Goal: Information Seeking & Learning: Learn about a topic

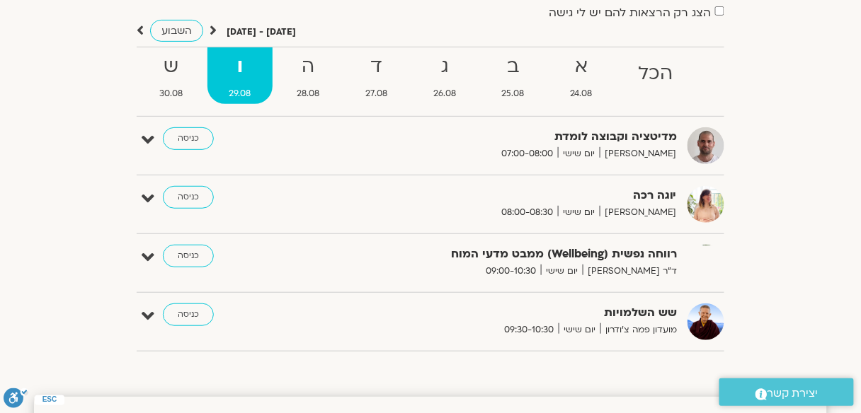
scroll to position [113, 0]
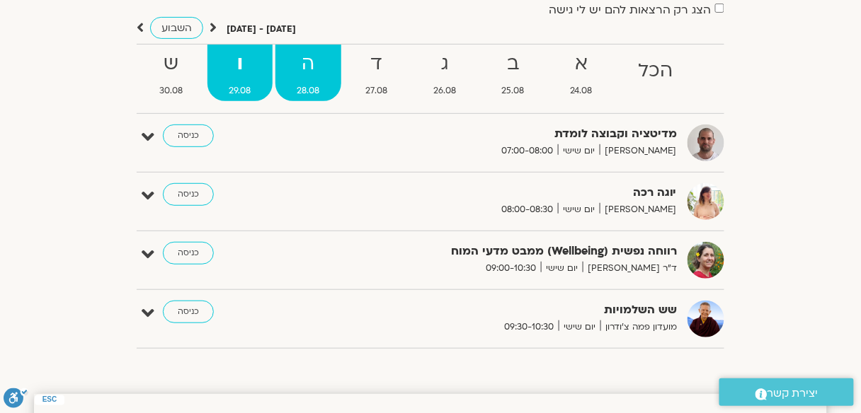
click at [317, 77] on strong "ה" at bounding box center [308, 64] width 66 height 32
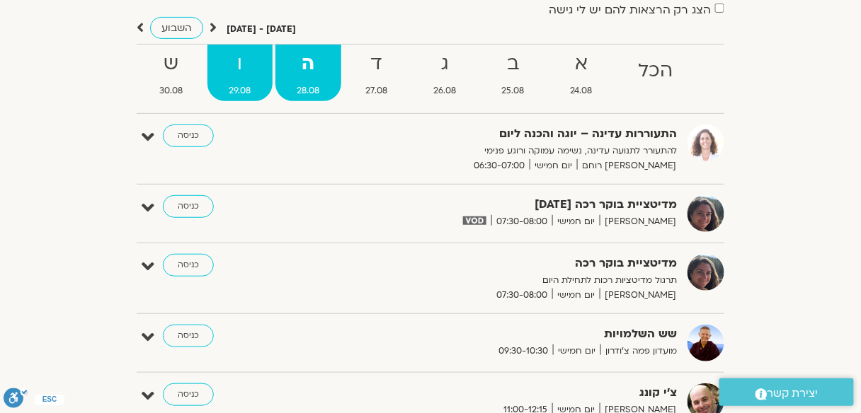
click at [245, 66] on strong "ו" at bounding box center [239, 64] width 65 height 32
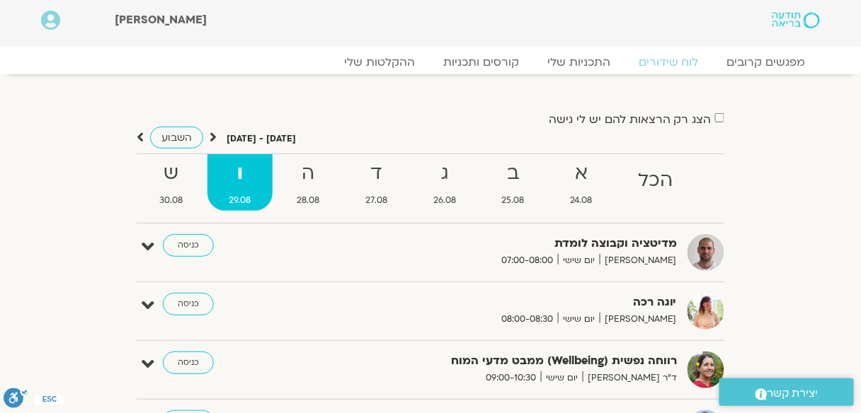
scroll to position [0, 0]
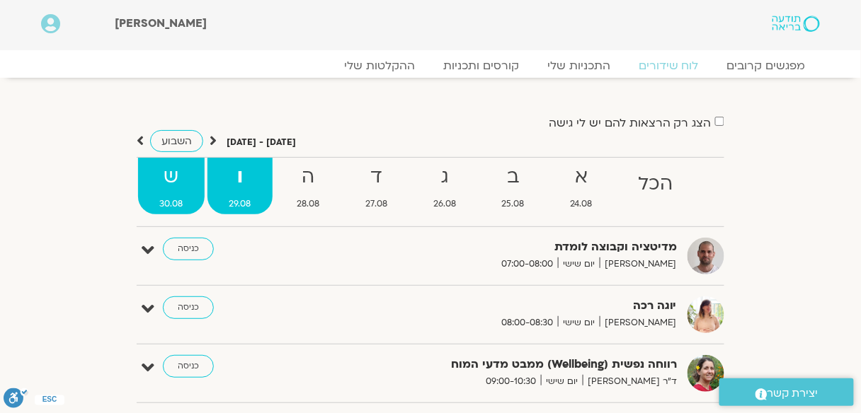
click at [153, 180] on strong "ש" at bounding box center [171, 177] width 67 height 32
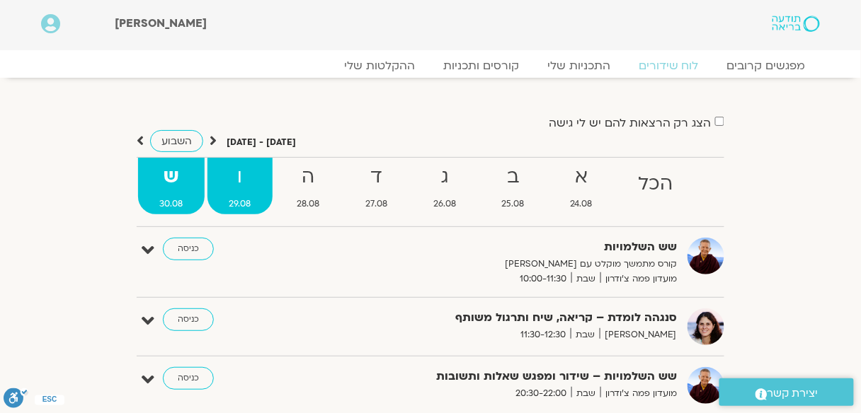
click at [245, 167] on strong "ו" at bounding box center [239, 177] width 65 height 32
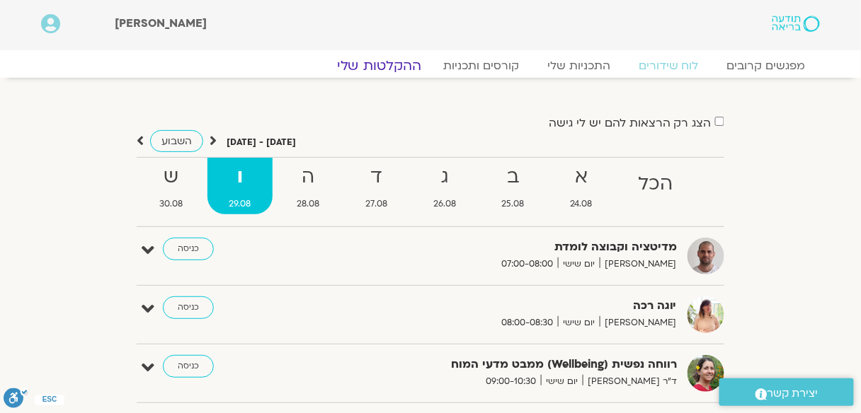
click at [371, 63] on link "ההקלטות שלי" at bounding box center [379, 65] width 119 height 17
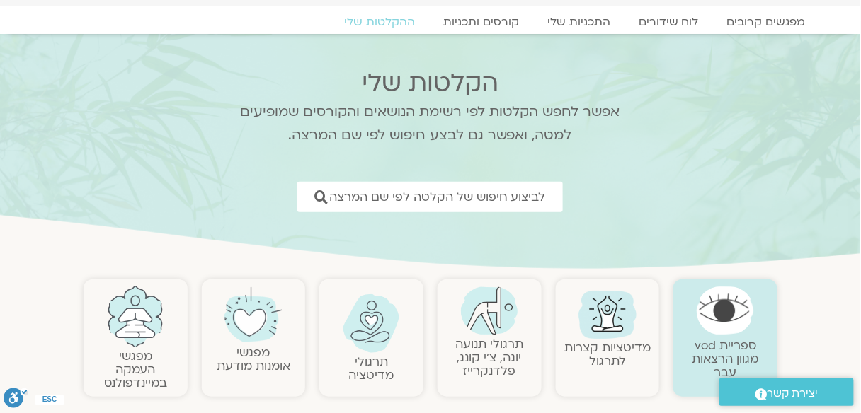
scroll to position [113, 0]
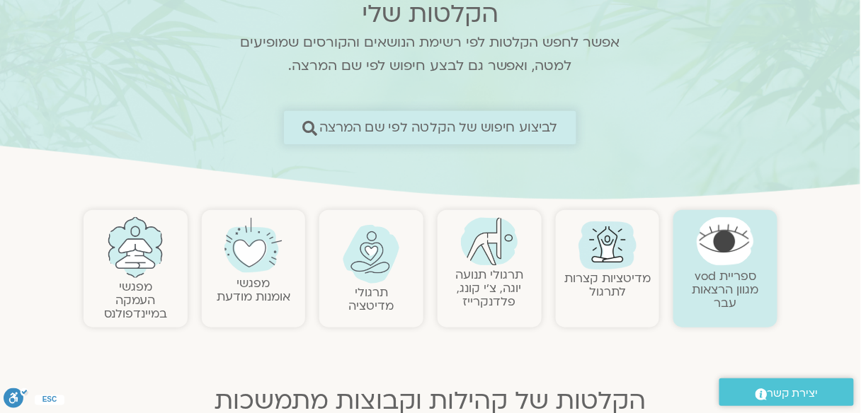
click at [423, 120] on span "לביצוע חיפוש של הקלטה לפי שם המרצה" at bounding box center [438, 127] width 239 height 15
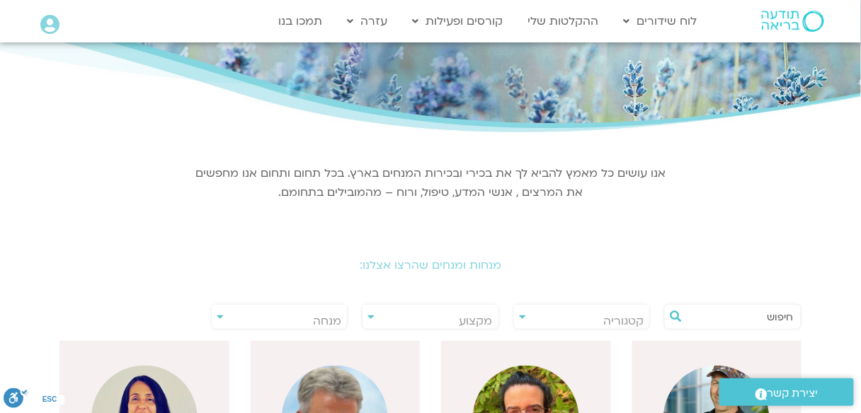
scroll to position [170, 0]
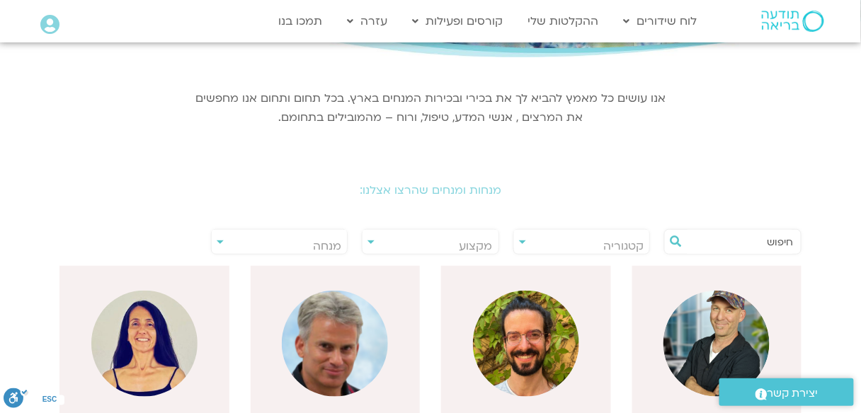
click at [435, 185] on h2 "מנחות ומנחים שהרצו אצלנו:" at bounding box center [430, 190] width 793 height 13
click at [294, 238] on span "מנחה" at bounding box center [280, 246] width 136 height 33
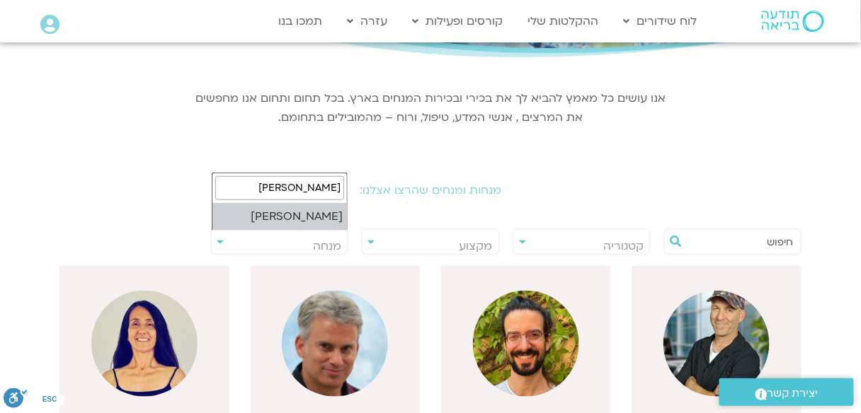
type input "ארנינה"
select select "****"
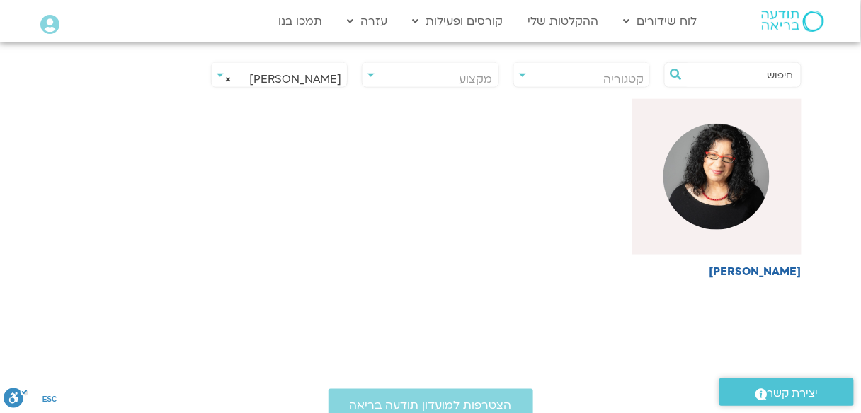
scroll to position [340, 0]
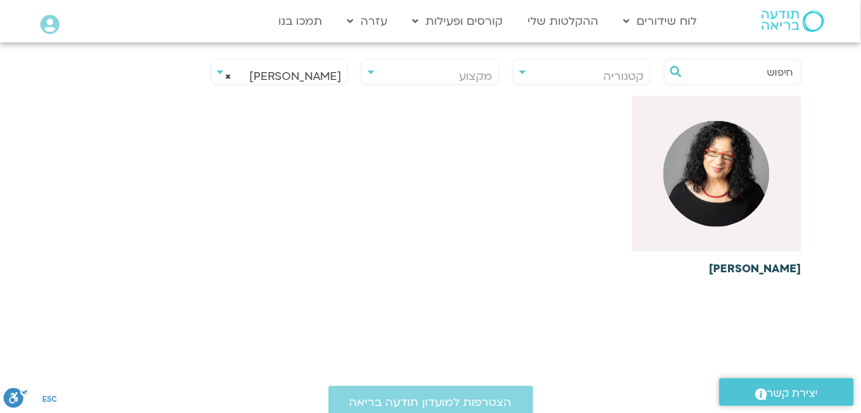
click at [753, 184] on img at bounding box center [716, 174] width 106 height 106
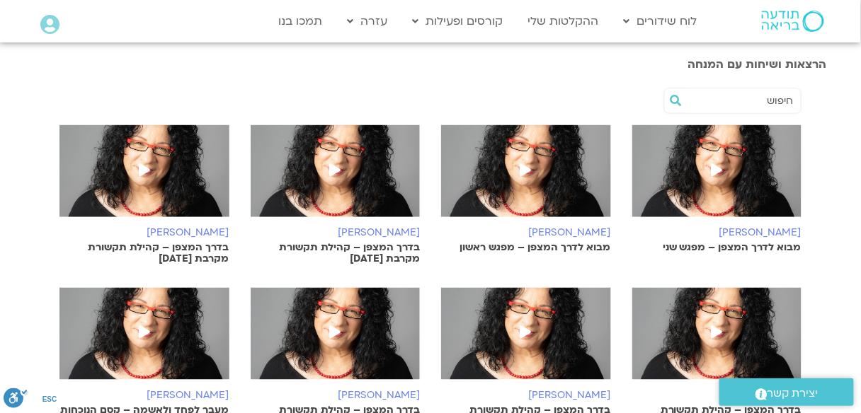
scroll to position [453, 0]
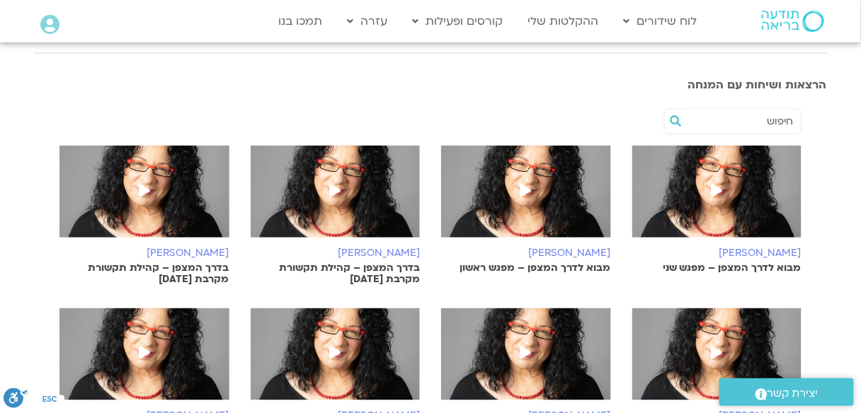
click at [716, 180] on span at bounding box center [715, 191] width 25 height 25
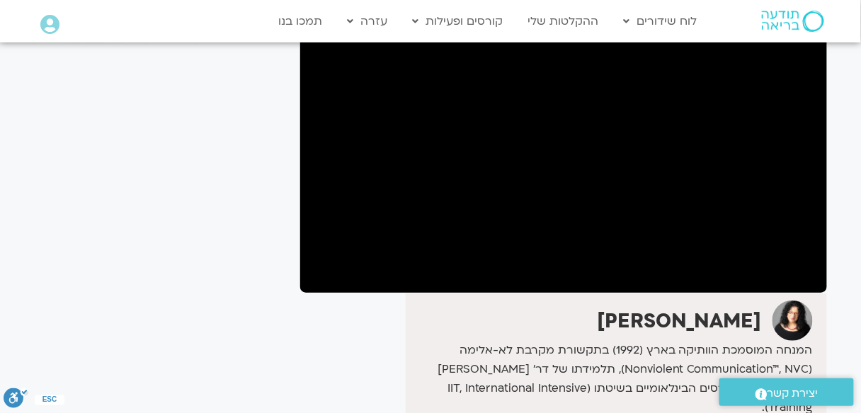
scroll to position [226, 0]
